Goal: Transaction & Acquisition: Purchase product/service

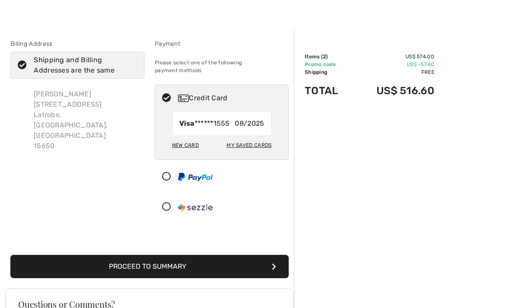
scroll to position [14, 0]
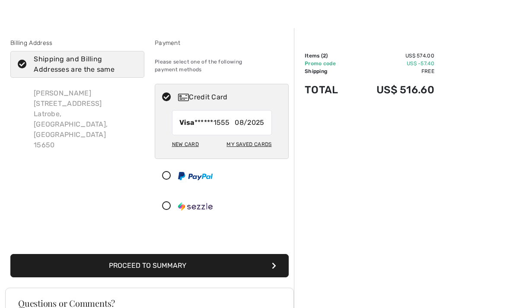
click at [264, 255] on button "Proceed to Summary" at bounding box center [149, 265] width 279 height 23
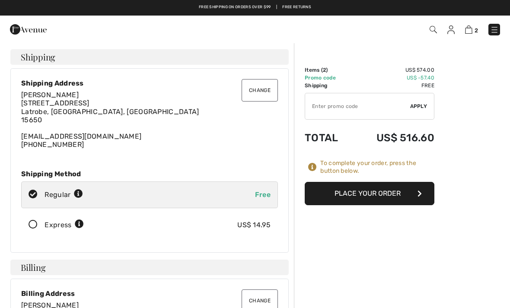
click at [28, 34] on img at bounding box center [28, 29] width 37 height 17
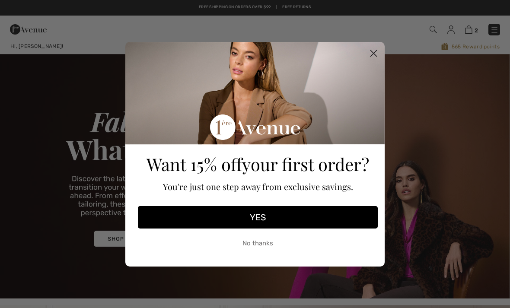
checkbox input "true"
